Goal: Check status: Check status

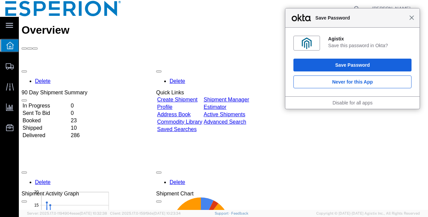
click at [414, 18] on span "Close" at bounding box center [411, 17] width 5 height 5
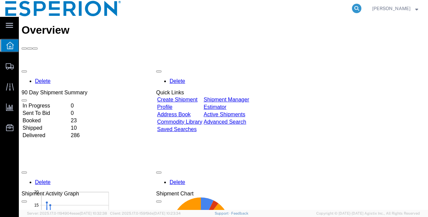
click at [362, 9] on icon at bounding box center [356, 8] width 9 height 9
click at [225, 9] on input "search" at bounding box center [249, 8] width 205 height 16
click at [277, 9] on input "search" at bounding box center [249, 8] width 205 height 16
paste input "3010595"
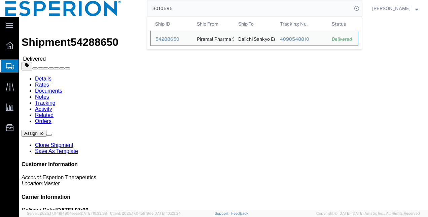
click link "Documents"
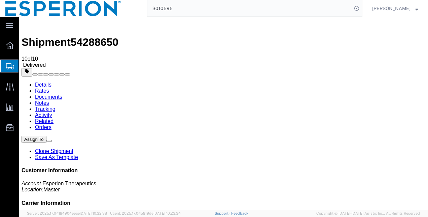
drag, startPoint x: 74, startPoint y: 84, endPoint x: 137, endPoint y: 83, distance: 63.0
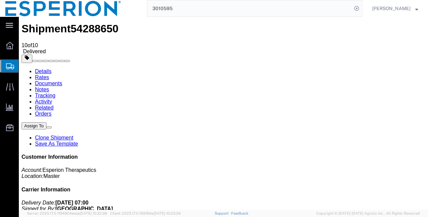
scroll to position [21, 0]
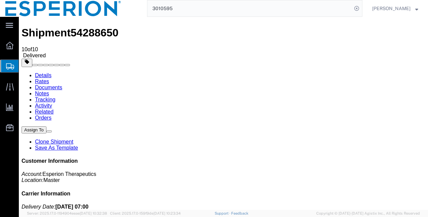
scroll to position [0, 0]
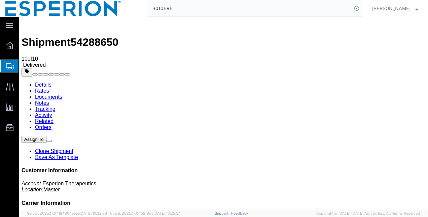
click at [52, 124] on link "Orders" at bounding box center [43, 127] width 17 height 6
click at [49, 100] on link "Notes" at bounding box center [42, 103] width 14 height 6
click at [62, 94] on link "Documents" at bounding box center [48, 97] width 27 height 6
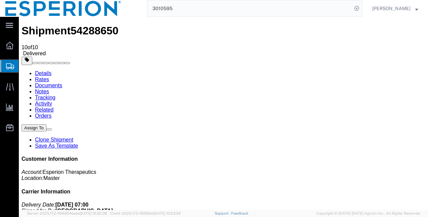
scroll to position [21, 0]
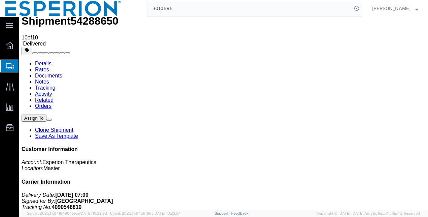
click at [49, 61] on link "Details" at bounding box center [43, 64] width 17 height 6
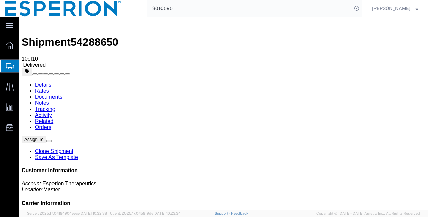
click link "Documents"
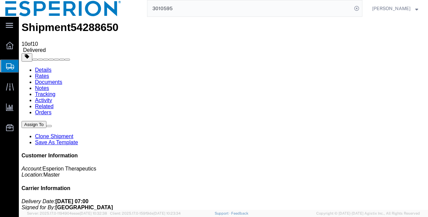
scroll to position [21, 0]
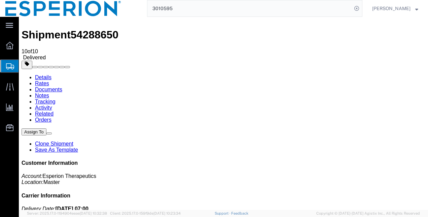
scroll to position [0, 0]
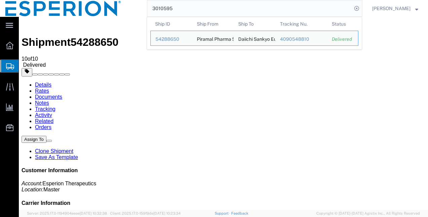
drag, startPoint x: 215, startPoint y: 8, endPoint x: 139, endPoint y: -1, distance: 76.0
click at [139, 0] on html "main_menu Created with Sketch. Collapse Menu Overview Shipments Shipment Manage…" at bounding box center [214, 108] width 428 height 217
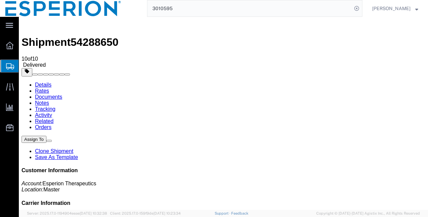
paste input "54288650"
type input "54288650"
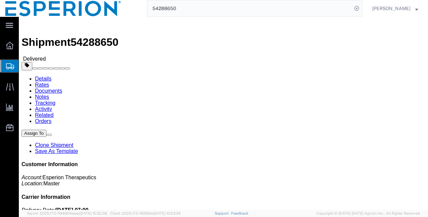
click link "Documents"
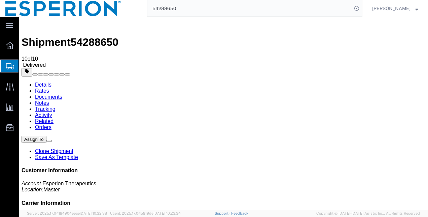
scroll to position [21, 0]
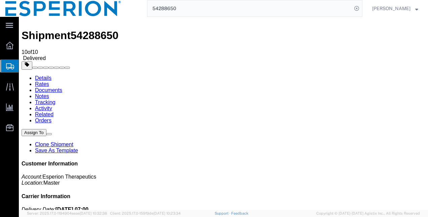
scroll to position [0, 0]
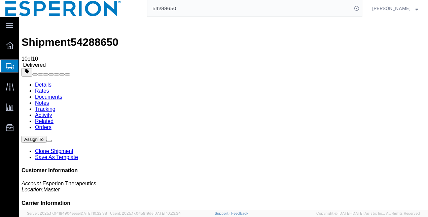
click at [22, 82] on icon at bounding box center [22, 82] width 0 height 0
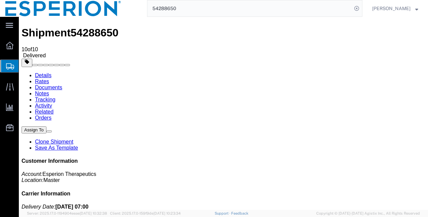
scroll to position [14, 0]
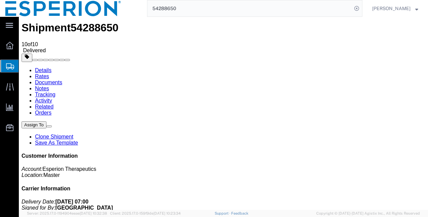
click at [41, 67] on link "Details" at bounding box center [43, 70] width 17 height 6
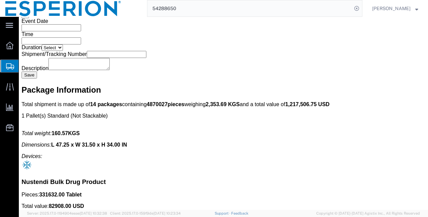
scroll to position [1361, 0]
